Goal: Task Accomplishment & Management: Manage account settings

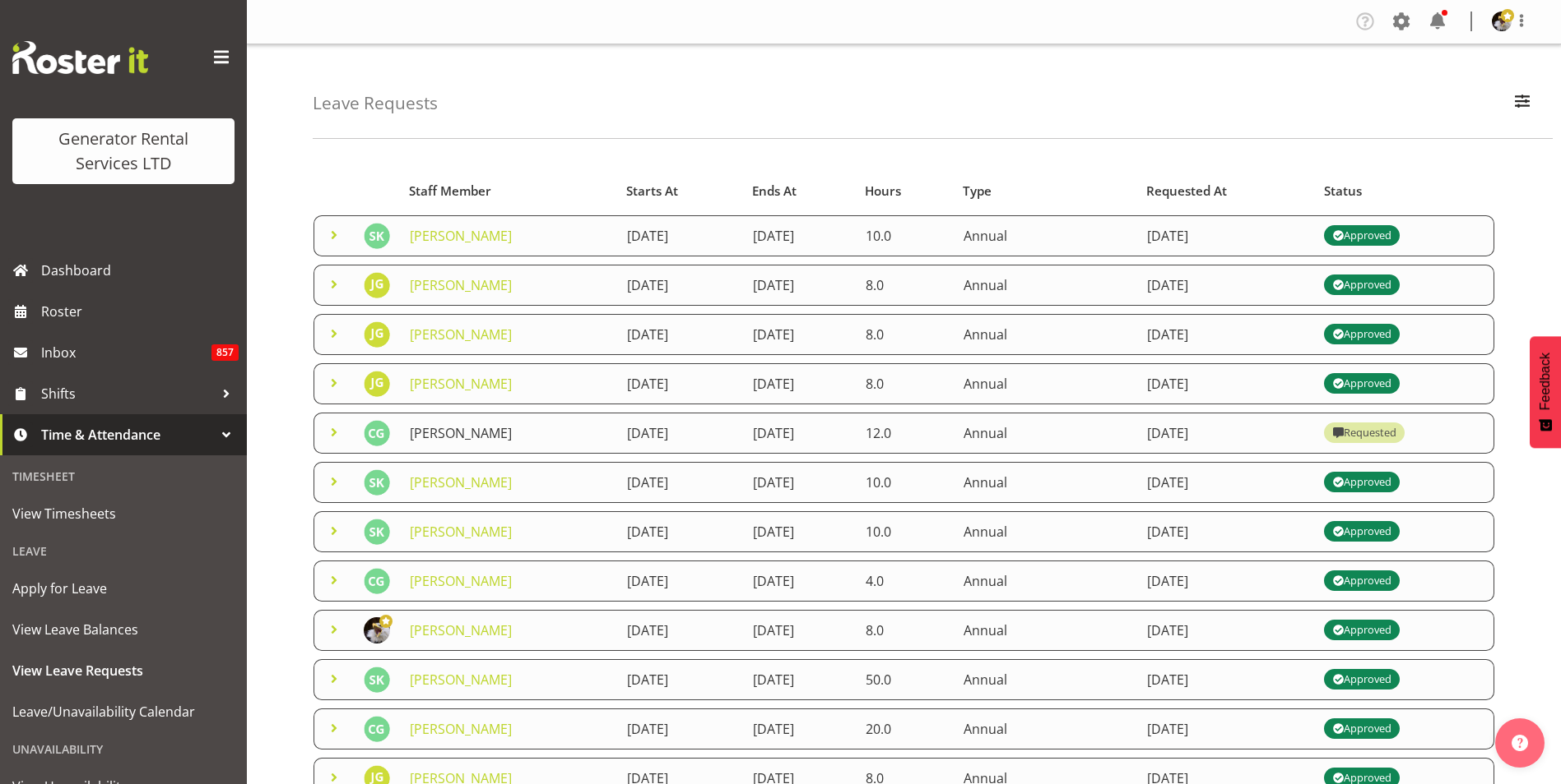
click at [458, 434] on link "Cody Gillies" at bounding box center [461, 433] width 102 height 18
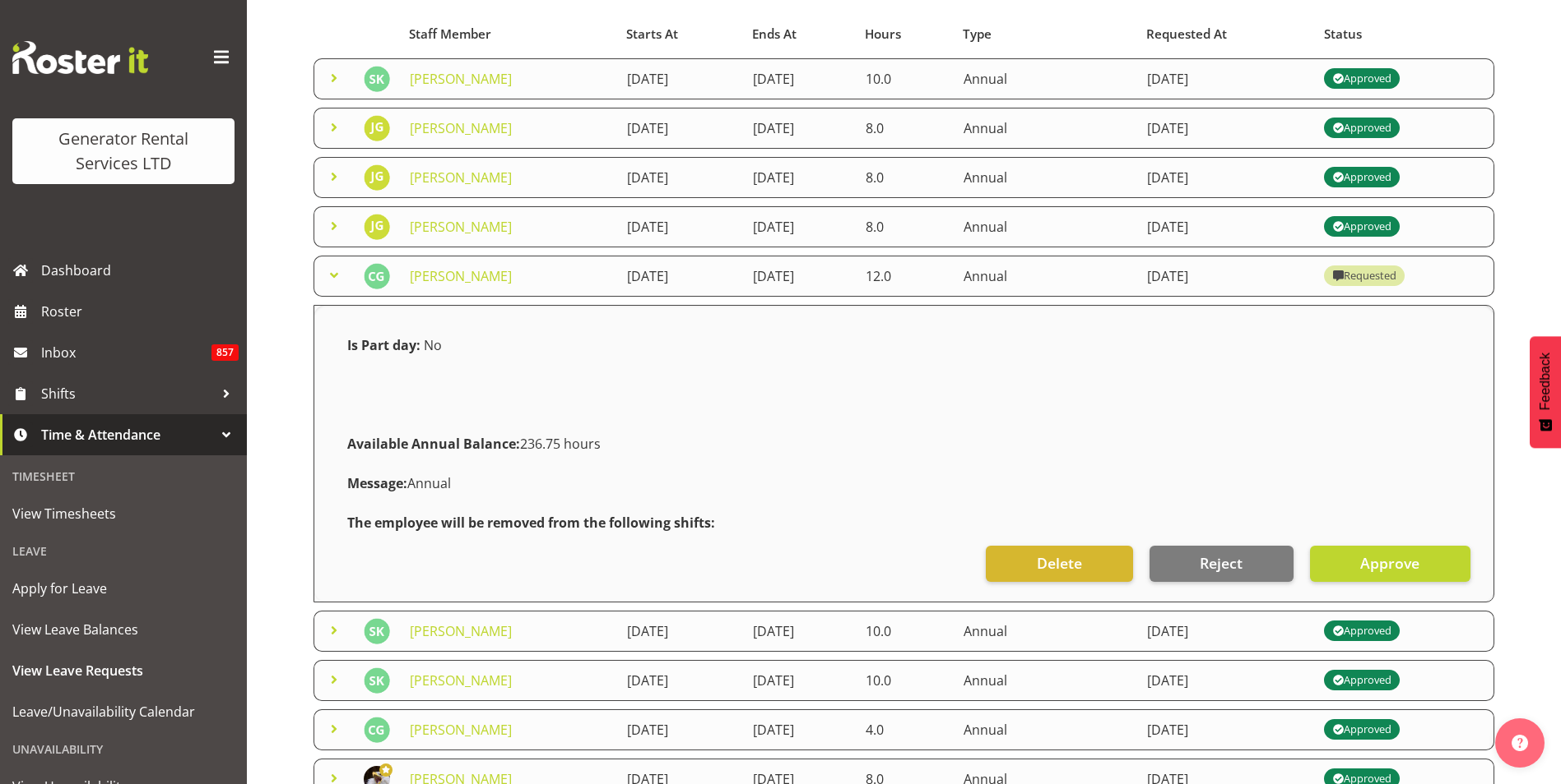
scroll to position [82, 0]
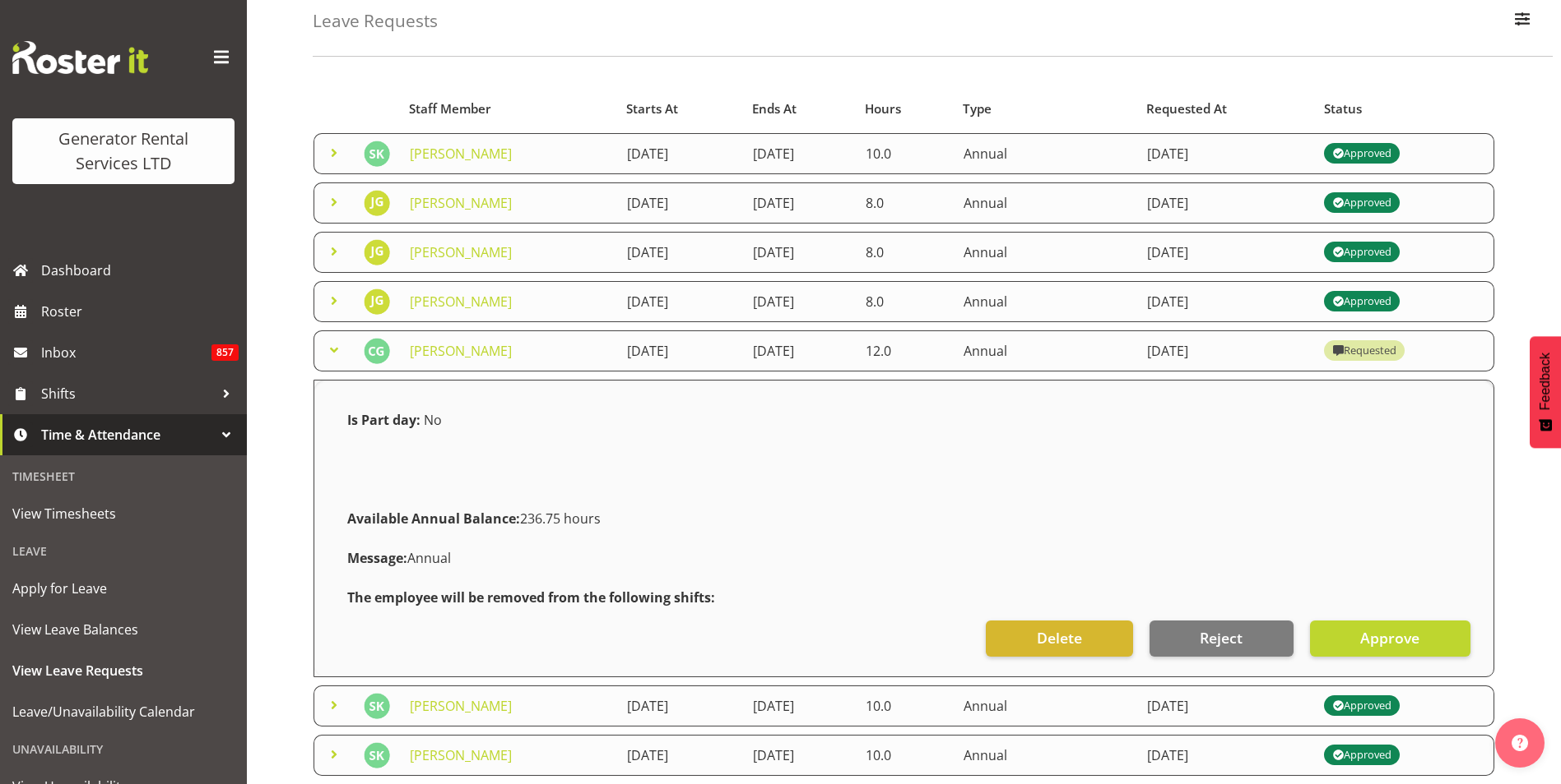
click at [331, 345] on span at bounding box center [333, 350] width 20 height 20
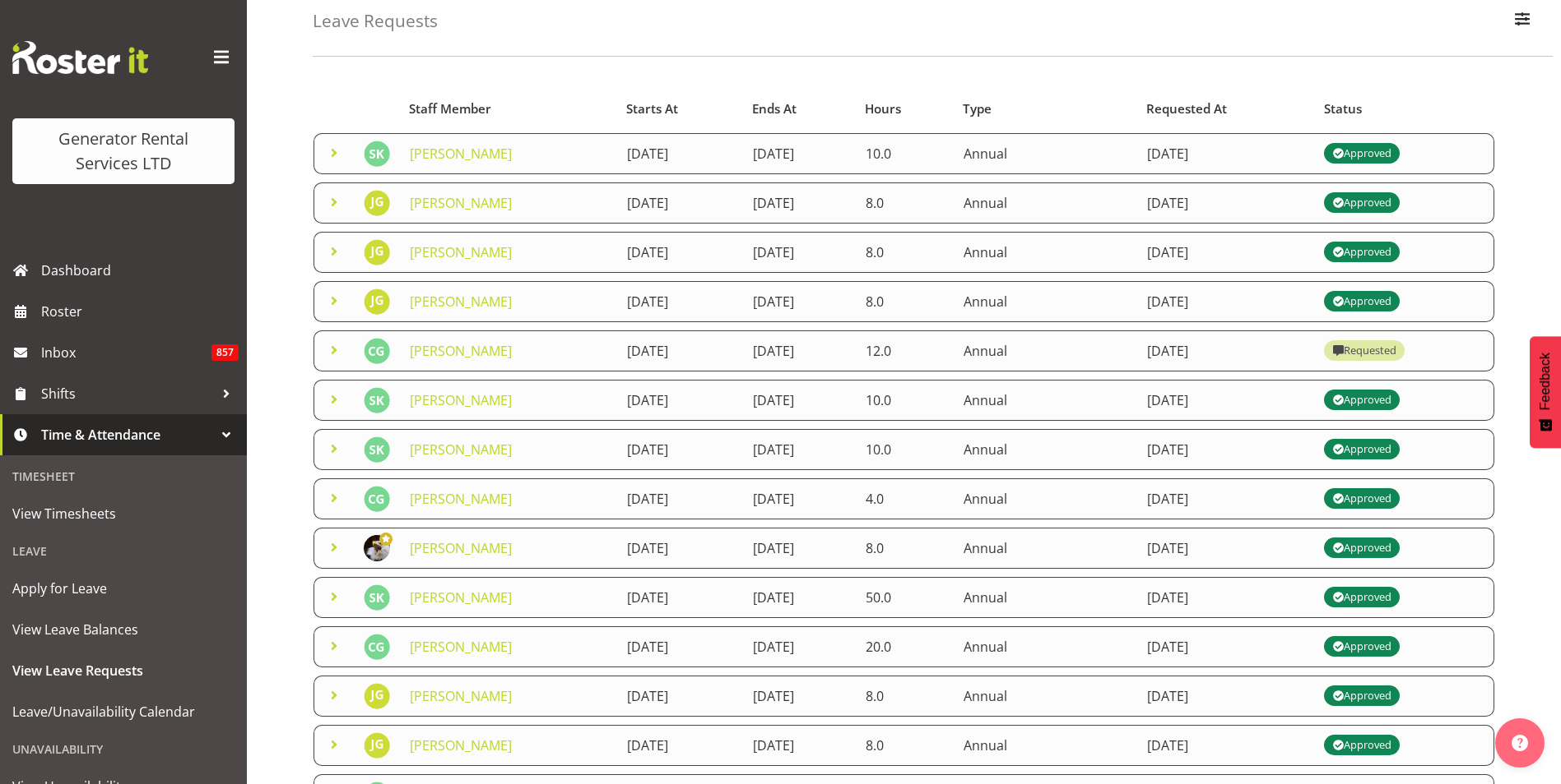
click at [336, 351] on span at bounding box center [333, 350] width 20 height 20
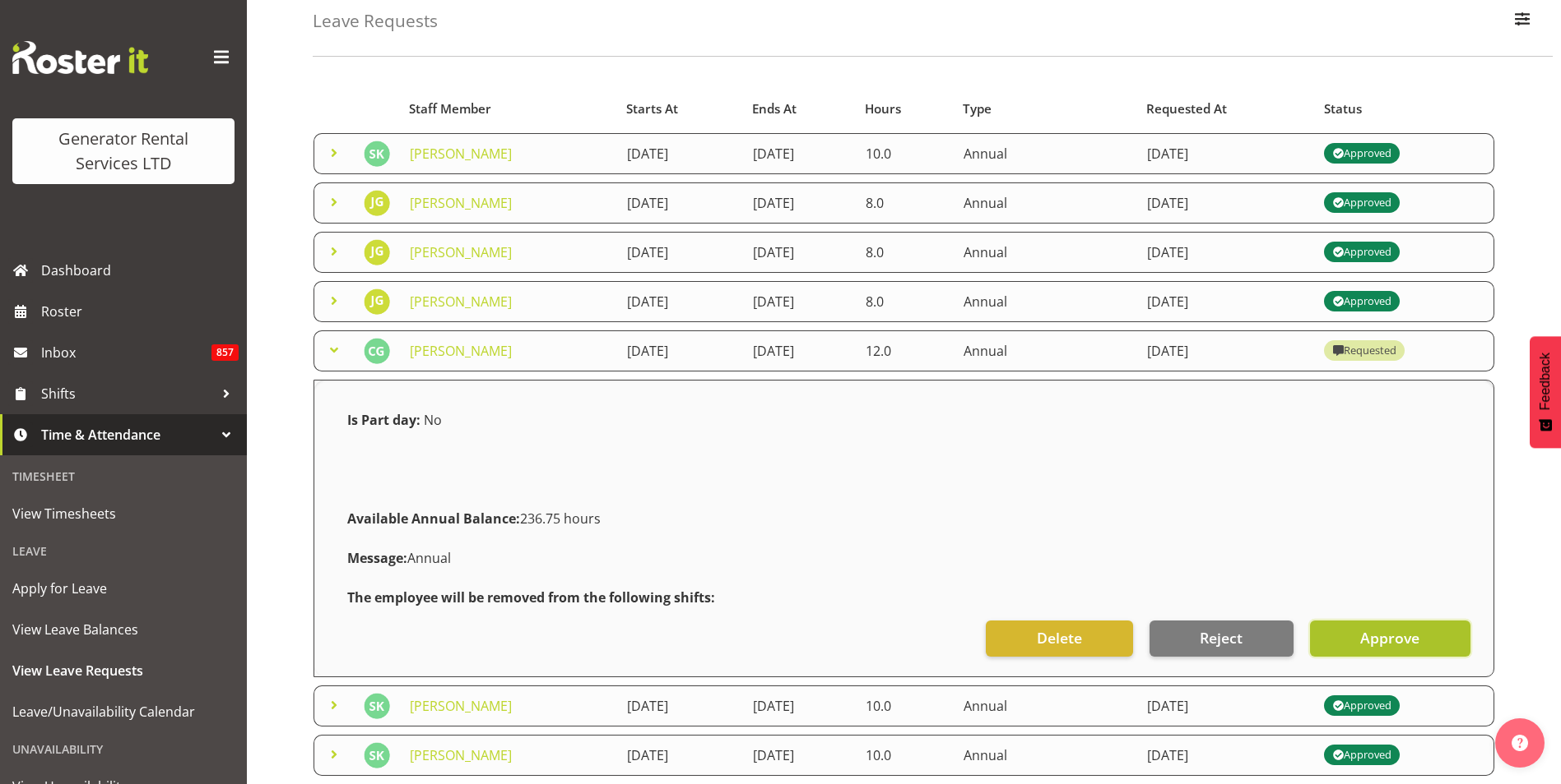
click at [1381, 636] on span "Approve" at bounding box center [1389, 638] width 59 height 22
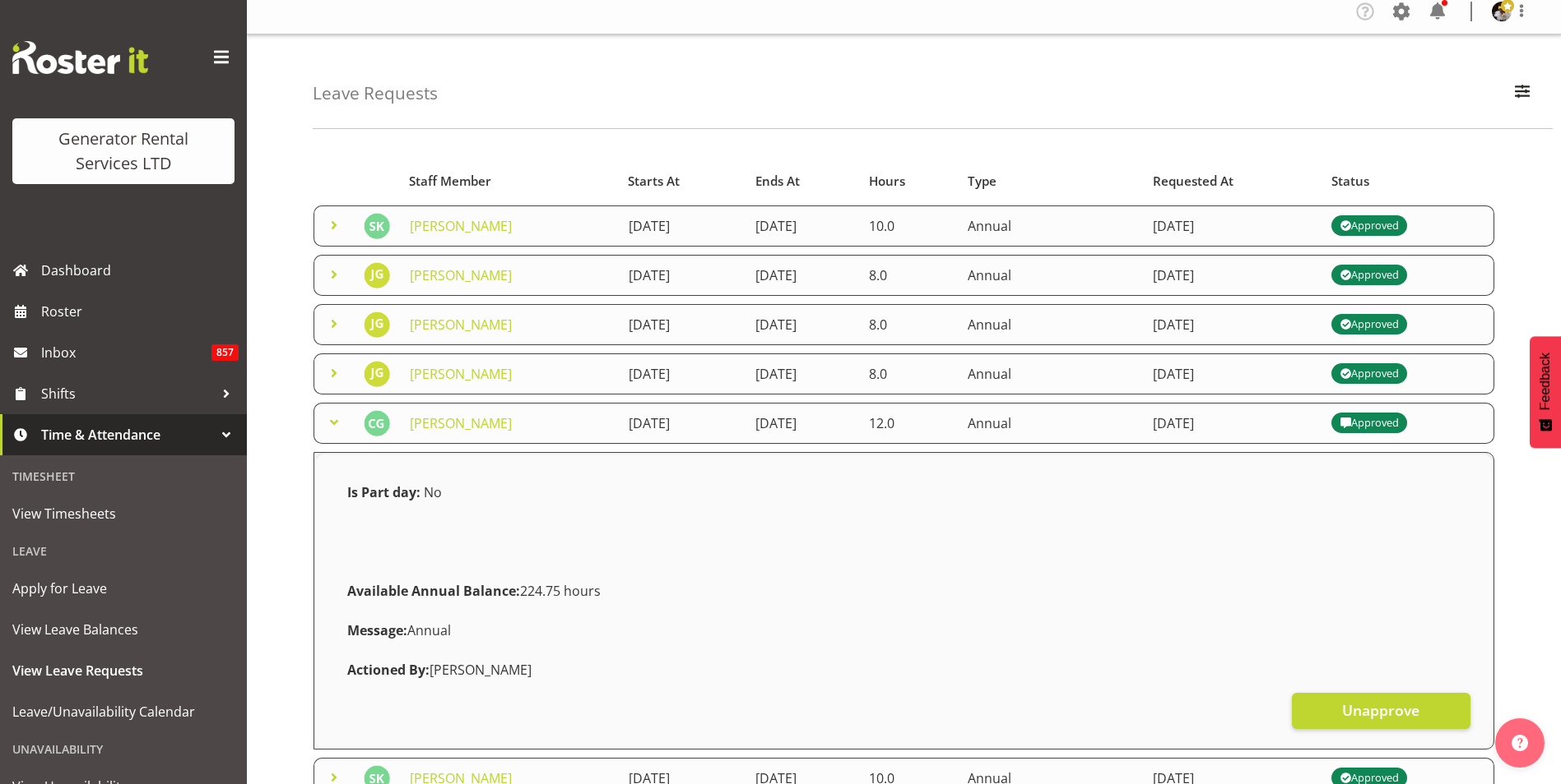
scroll to position [0, 0]
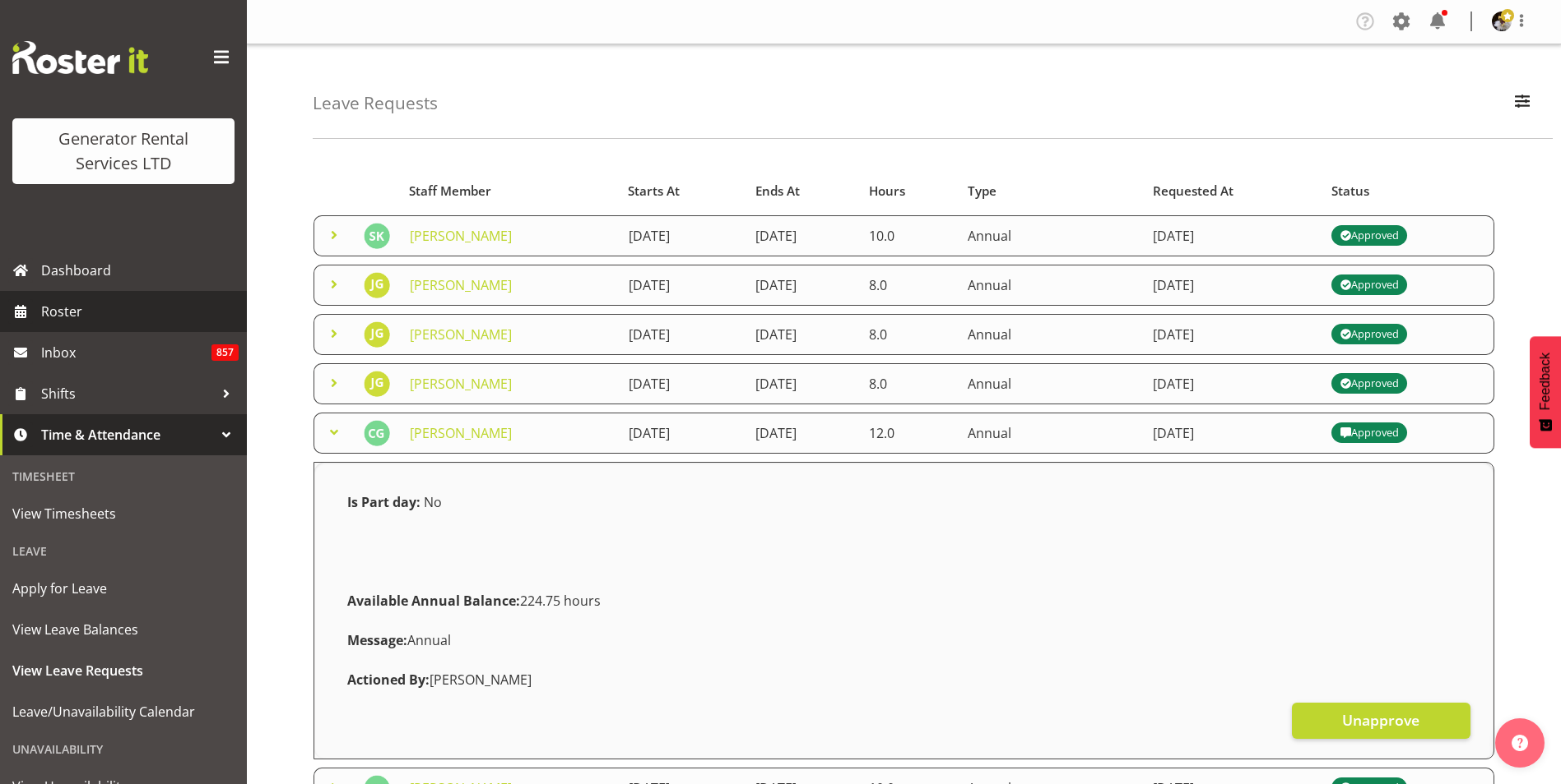
click at [68, 311] on span "Roster" at bounding box center [139, 312] width 198 height 24
